Goal: Check status

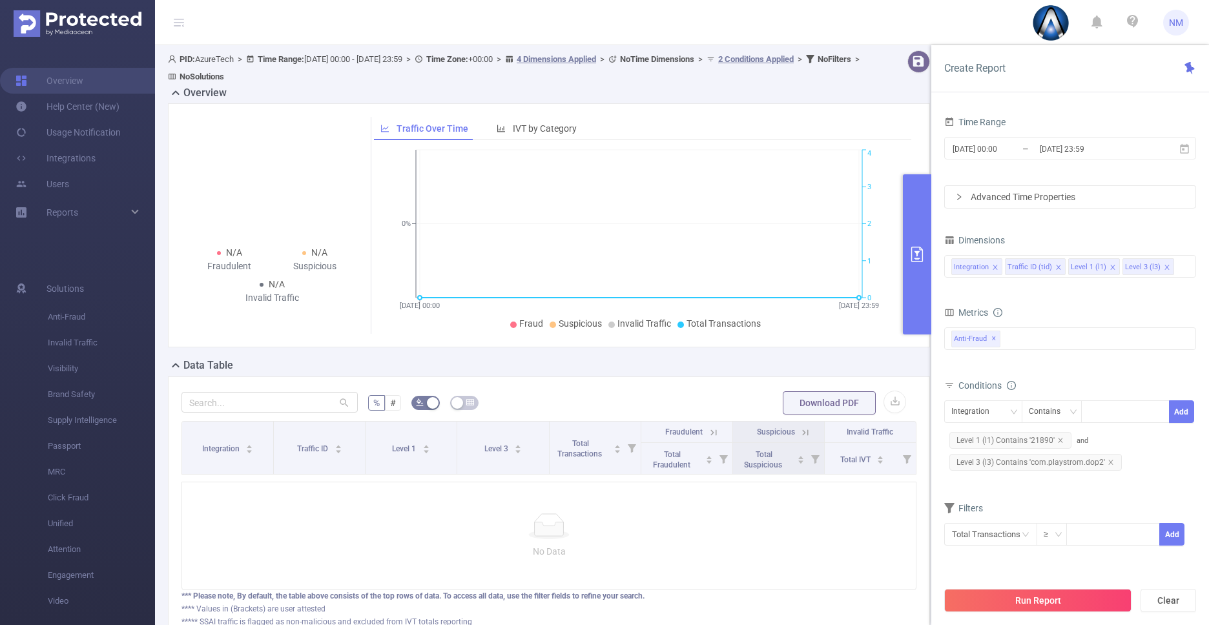
scroll to position [17, 0]
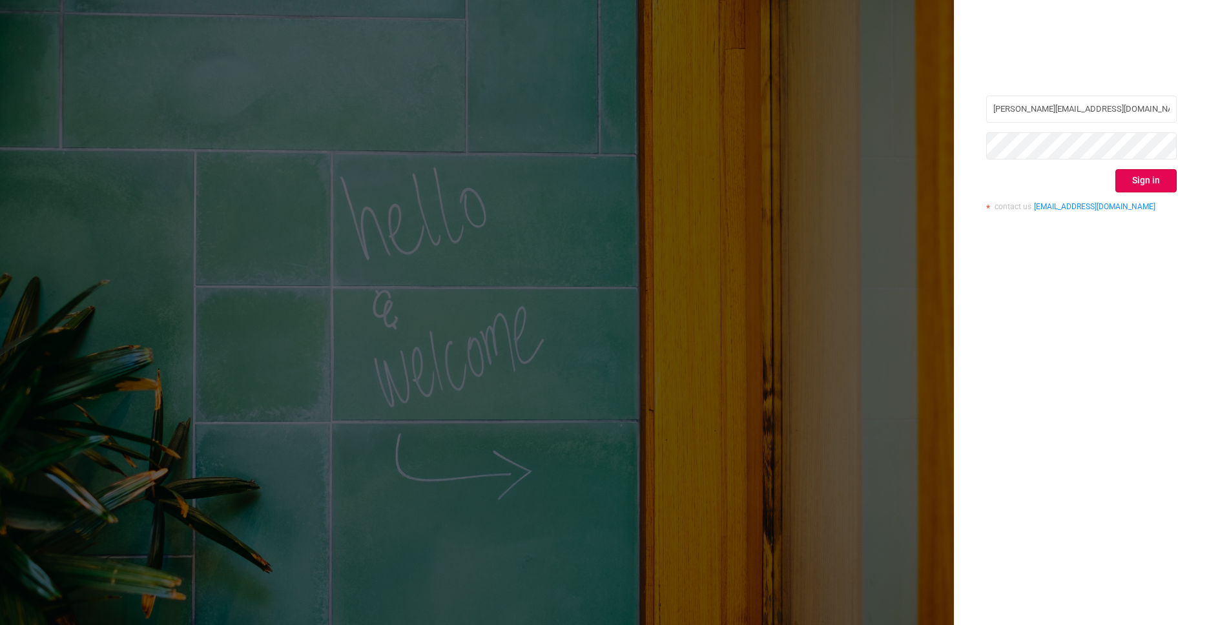
click at [1125, 315] on div "nathan@azuretech.io Sign in contact us info@protected.media" at bounding box center [1081, 312] width 255 height 625
click at [1159, 183] on button "Sign in" at bounding box center [1145, 180] width 61 height 23
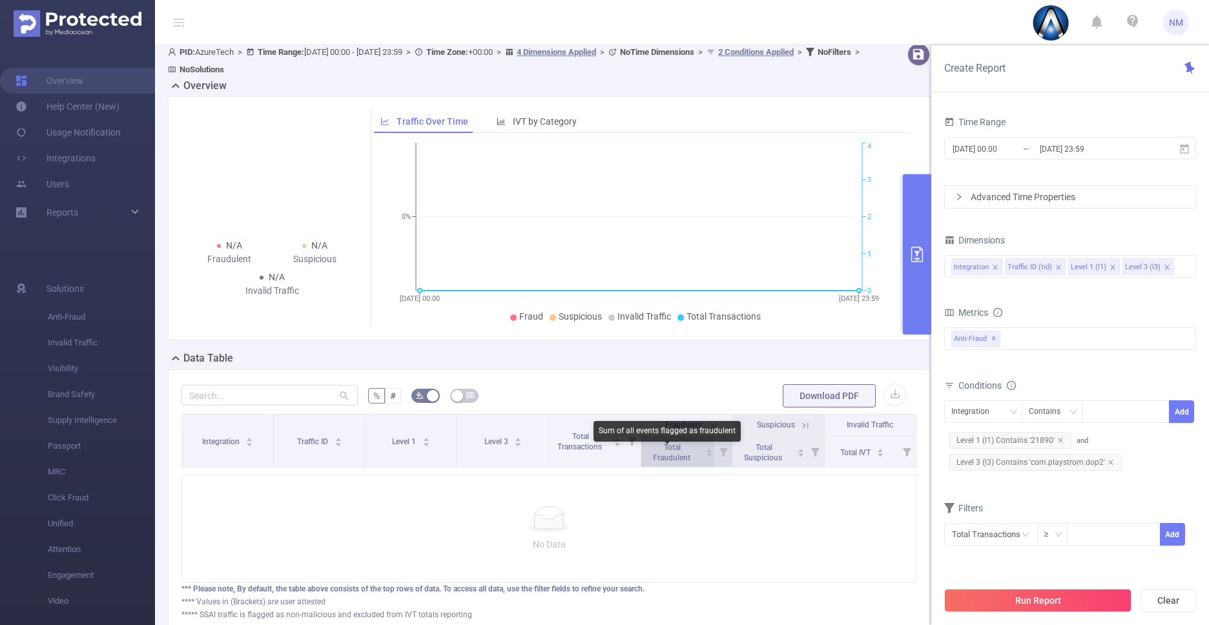
scroll to position [10, 0]
